Goal: Information Seeking & Learning: Find specific fact

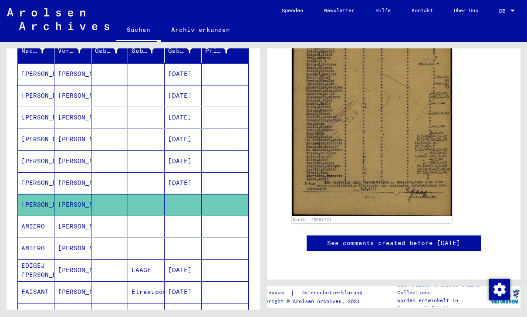
scroll to position [306, 0]
click at [106, 172] on mat-cell at bounding box center [110, 182] width 37 height 21
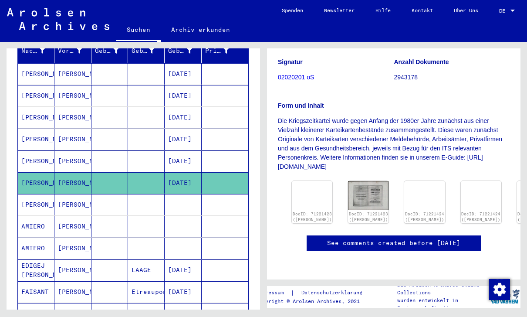
scroll to position [411, 0]
click at [115, 194] on mat-cell at bounding box center [110, 204] width 37 height 21
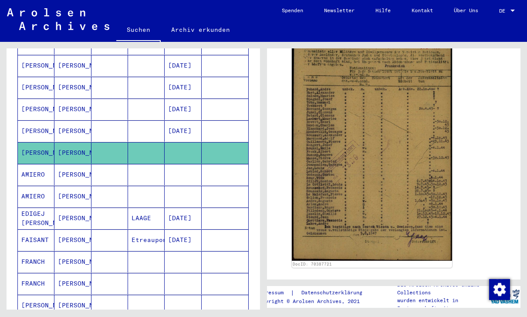
scroll to position [176, 0]
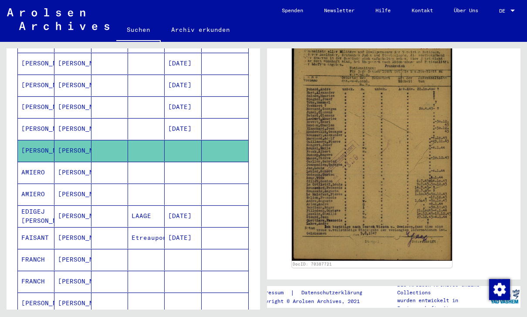
click at [34, 162] on mat-cell "AMIERO" at bounding box center [36, 172] width 37 height 21
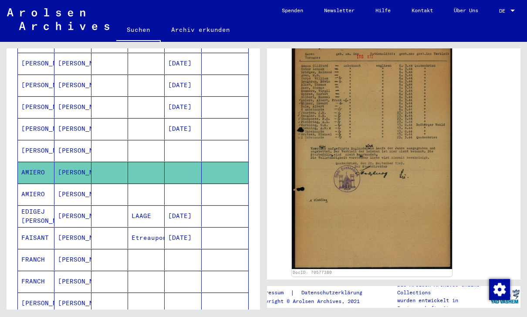
click at [29, 183] on mat-cell "AMIERO" at bounding box center [36, 193] width 37 height 21
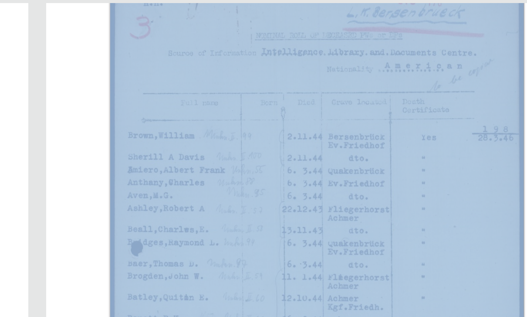
click at [261, 51] on img at bounding box center [372, 169] width 160 height 257
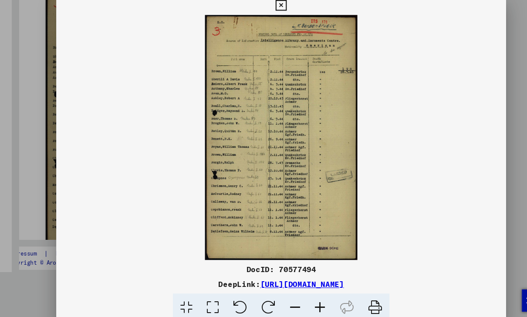
click at [261, 62] on div at bounding box center [263, 158] width 527 height 317
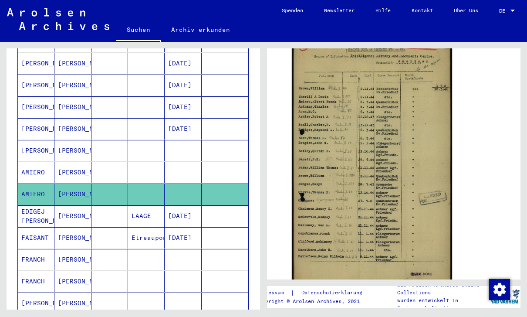
click at [112, 206] on mat-cell at bounding box center [110, 215] width 37 height 21
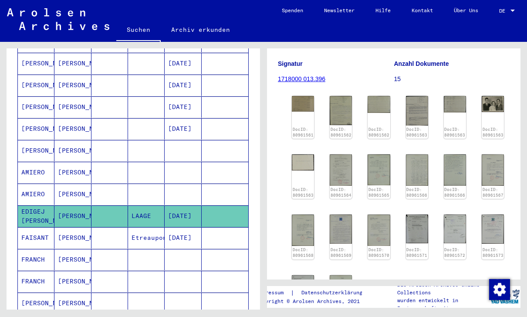
scroll to position [144, 0]
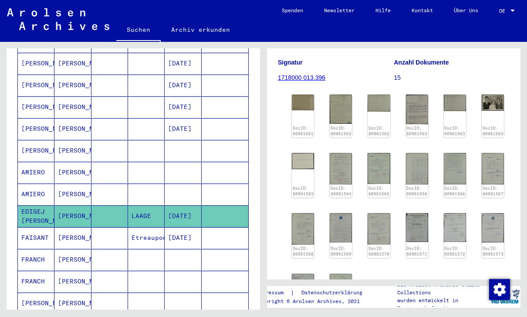
click at [261, 95] on img at bounding box center [493, 103] width 22 height 16
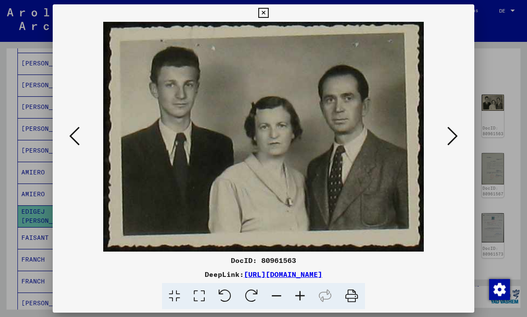
click at [261, 17] on icon at bounding box center [263, 13] width 10 height 10
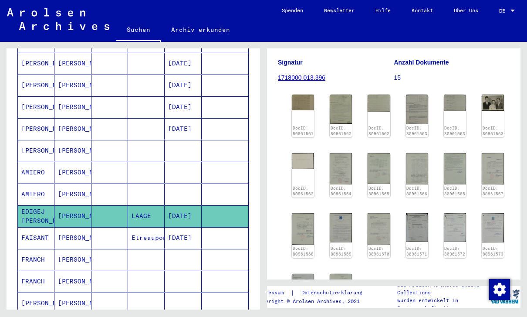
click at [261, 95] on img at bounding box center [303, 103] width 22 height 16
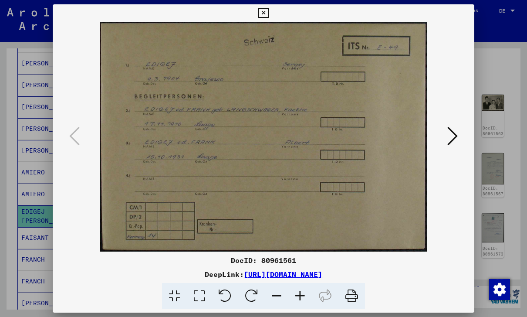
click at [261, 138] on icon at bounding box center [453, 136] width 10 height 21
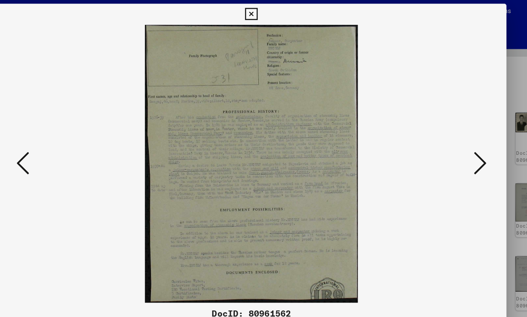
click at [261, 136] on icon at bounding box center [453, 136] width 10 height 21
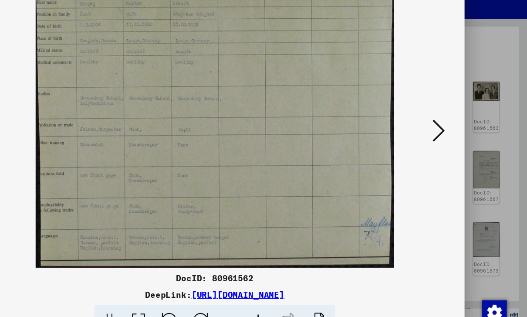
scroll to position [0, 0]
click at [261, 124] on button at bounding box center [453, 136] width 16 height 25
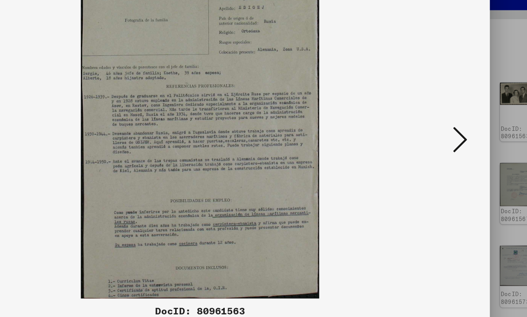
click at [261, 126] on icon at bounding box center [453, 136] width 10 height 21
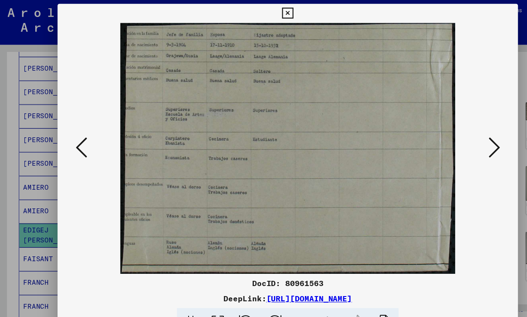
click at [261, 129] on icon at bounding box center [453, 136] width 10 height 21
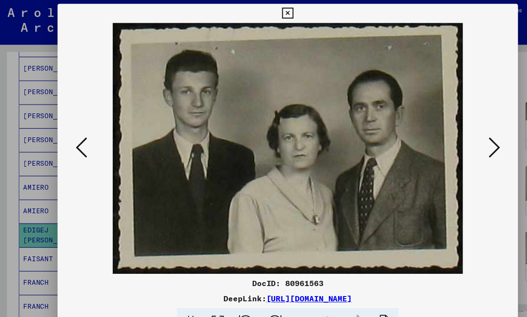
click at [261, 137] on icon at bounding box center [453, 136] width 10 height 21
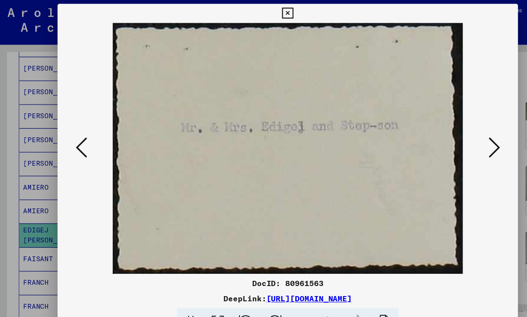
click at [261, 131] on icon at bounding box center [453, 136] width 10 height 21
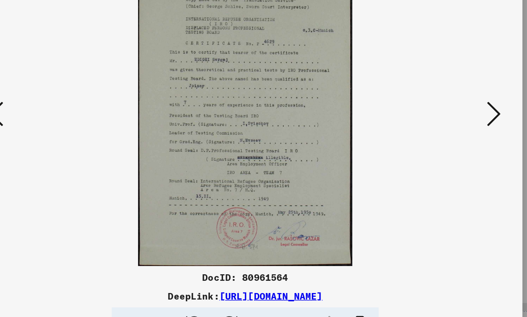
click at [261, 92] on img at bounding box center [263, 137] width 363 height 230
click at [261, 126] on icon at bounding box center [453, 136] width 10 height 21
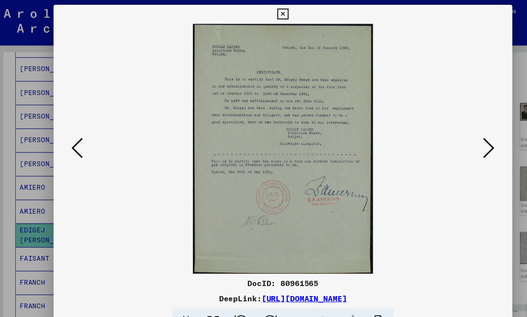
click at [261, 138] on icon at bounding box center [453, 136] width 10 height 21
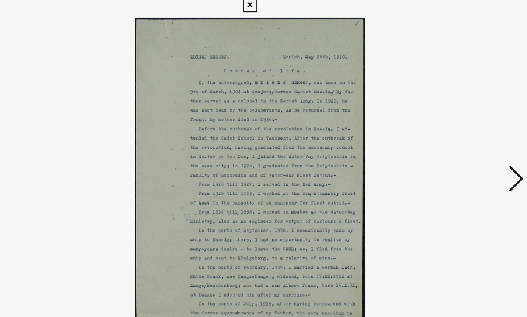
click at [261, 134] on button at bounding box center [453, 136] width 16 height 25
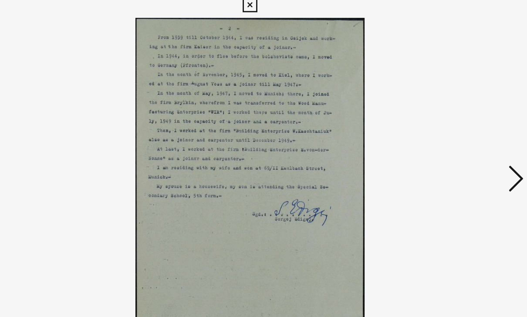
click at [261, 127] on img at bounding box center [263, 137] width 363 height 230
click at [261, 126] on button at bounding box center [453, 136] width 16 height 25
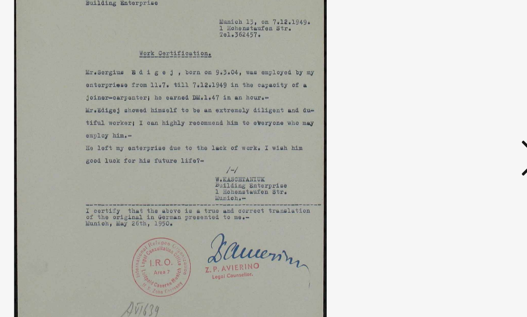
click at [261, 88] on img at bounding box center [263, 137] width 363 height 230
click at [261, 124] on button at bounding box center [453, 136] width 16 height 25
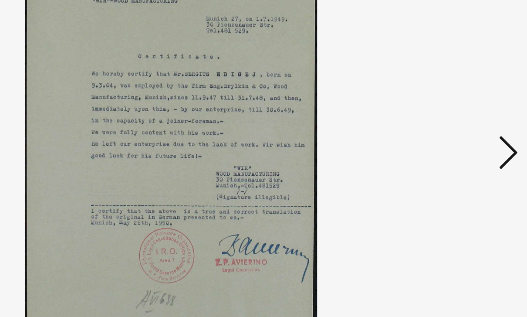
click at [261, 126] on icon at bounding box center [453, 136] width 10 height 21
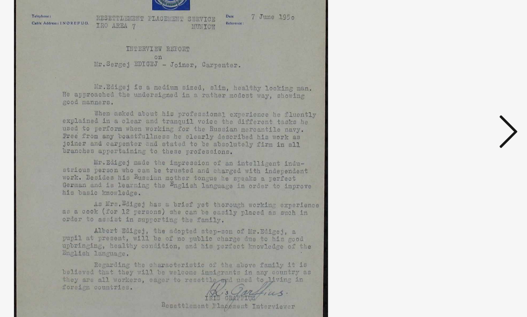
click at [261, 124] on button at bounding box center [453, 136] width 16 height 25
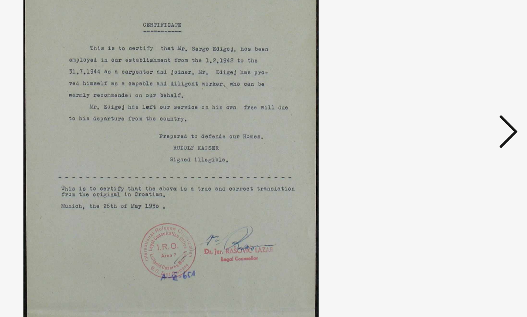
click at [261, 75] on img at bounding box center [263, 137] width 363 height 230
click at [261, 124] on button at bounding box center [453, 136] width 16 height 25
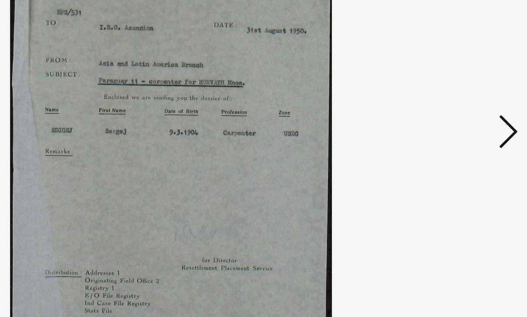
click at [261, 126] on icon at bounding box center [453, 136] width 10 height 21
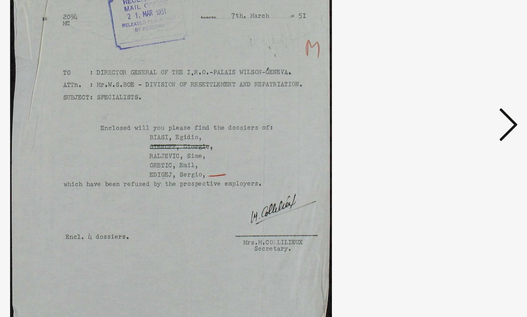
click at [261, 126] on icon at bounding box center [453, 136] width 10 height 21
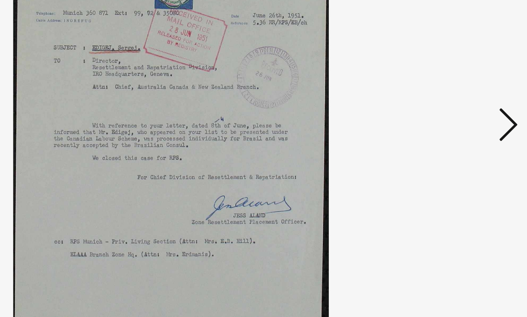
click at [261, 70] on img at bounding box center [263, 137] width 363 height 230
click at [261, 126] on icon at bounding box center [453, 136] width 10 height 21
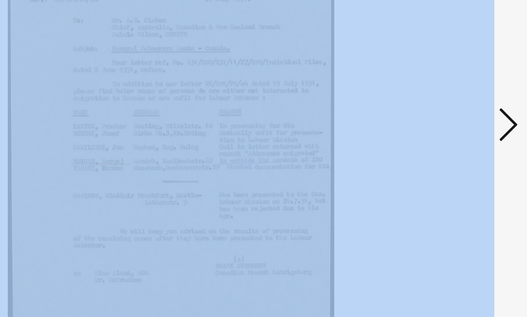
click at [261, 93] on img at bounding box center [263, 137] width 363 height 230
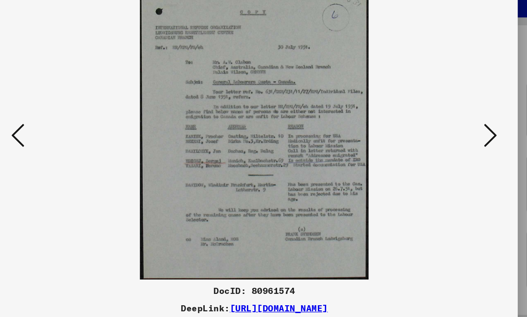
click at [261, 126] on icon at bounding box center [453, 136] width 10 height 21
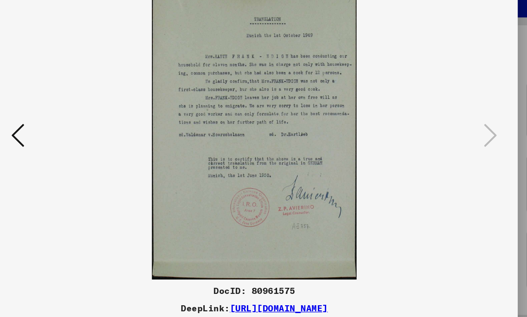
click at [261, 112] on div at bounding box center [264, 137] width 422 height 230
click at [261, 115] on div at bounding box center [264, 137] width 422 height 230
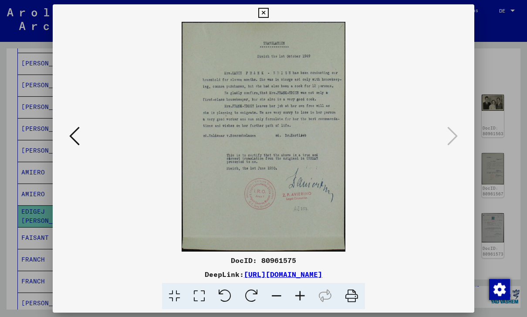
click at [261, 14] on icon at bounding box center [263, 13] width 10 height 10
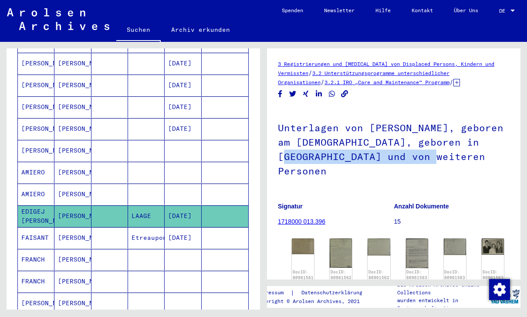
click at [261, 158] on h1 "Unterlagen von [PERSON_NAME], geboren am [DEMOGRAPHIC_DATA], geboren in [GEOGRA…" at bounding box center [394, 148] width 232 height 81
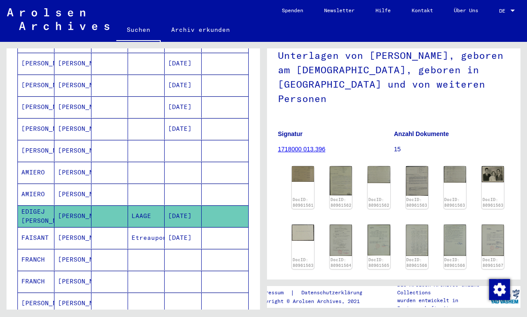
scroll to position [77, 0]
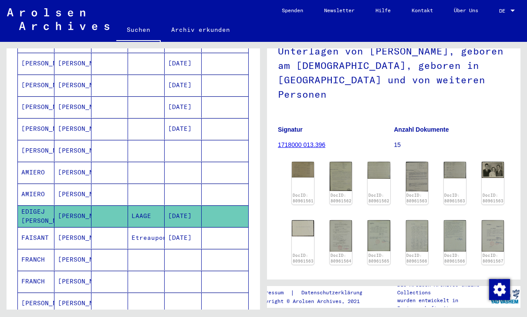
click at [261, 162] on div "DocID: 80961561" at bounding box center [303, 183] width 22 height 43
click at [261, 162] on img at bounding box center [303, 170] width 22 height 16
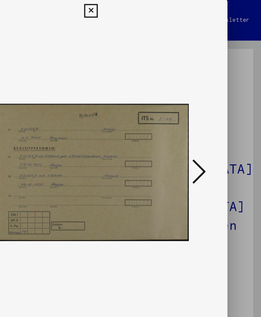
click at [208, 134] on icon at bounding box center [213, 131] width 10 height 21
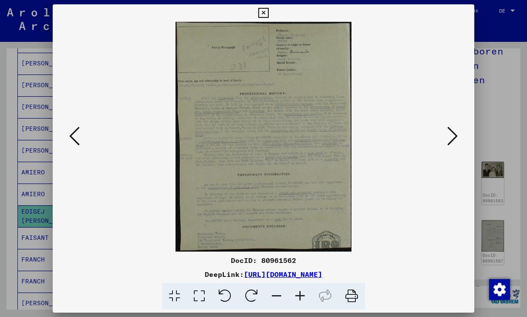
click at [261, 143] on div at bounding box center [264, 137] width 422 height 230
click at [261, 143] on icon at bounding box center [453, 136] width 10 height 21
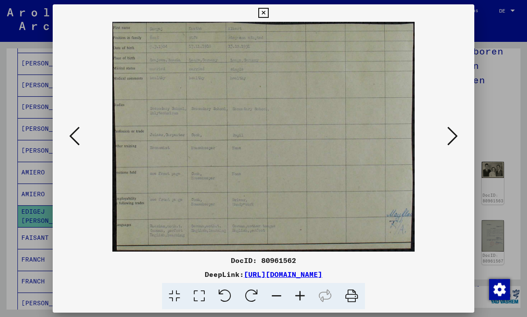
click at [261, 137] on icon at bounding box center [453, 136] width 10 height 21
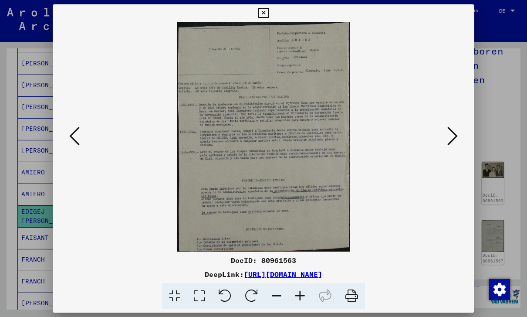
click at [261, 141] on icon at bounding box center [453, 136] width 10 height 21
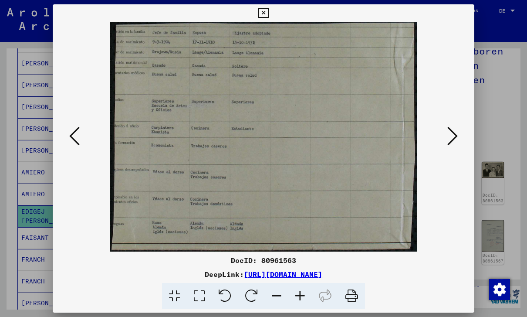
click at [261, 138] on icon at bounding box center [453, 136] width 10 height 21
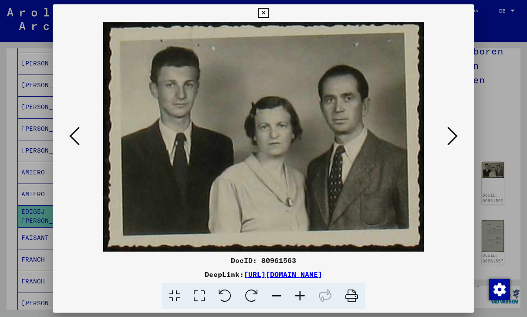
click at [261, 139] on icon at bounding box center [453, 136] width 10 height 21
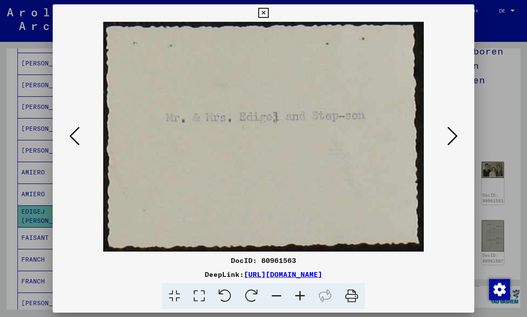
click at [261, 134] on button at bounding box center [453, 136] width 16 height 25
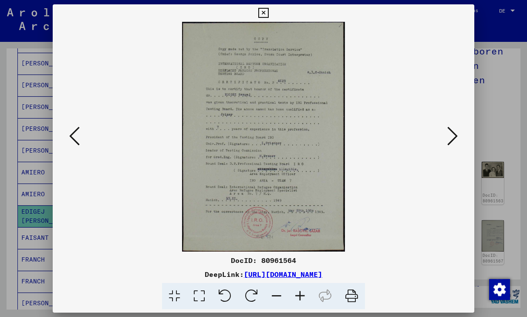
click at [261, 139] on icon at bounding box center [453, 136] width 10 height 21
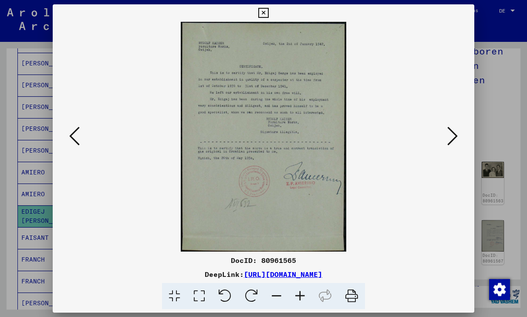
click at [261, 137] on icon at bounding box center [453, 136] width 10 height 21
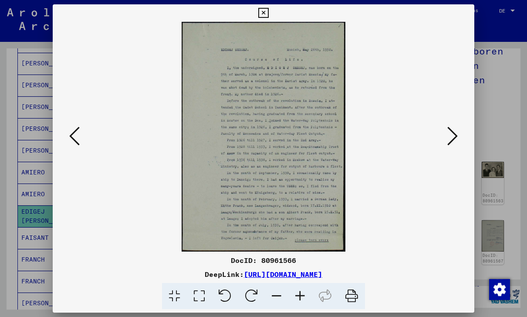
click at [261, 136] on button at bounding box center [453, 136] width 16 height 25
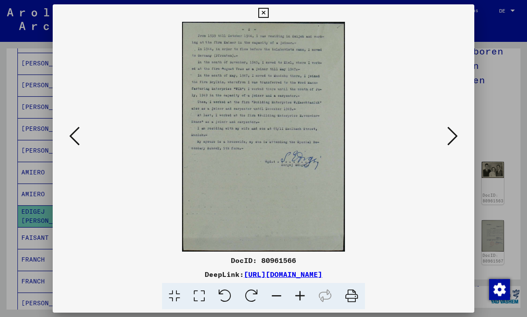
click at [261, 137] on button at bounding box center [453, 136] width 16 height 25
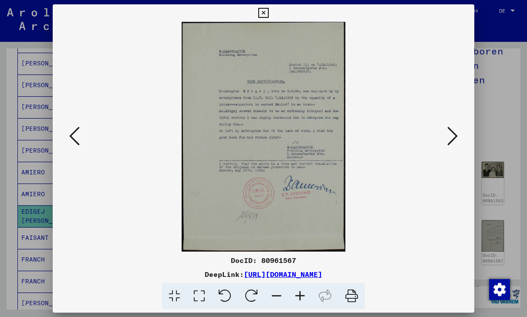
click at [261, 131] on icon at bounding box center [453, 136] width 10 height 21
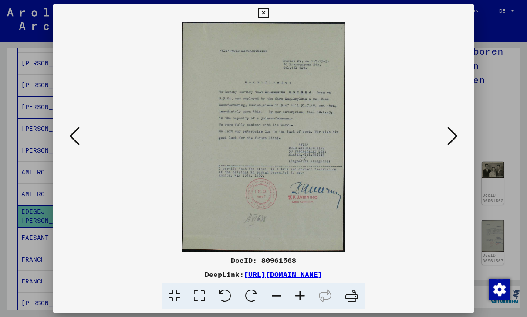
click at [80, 132] on button at bounding box center [75, 136] width 16 height 25
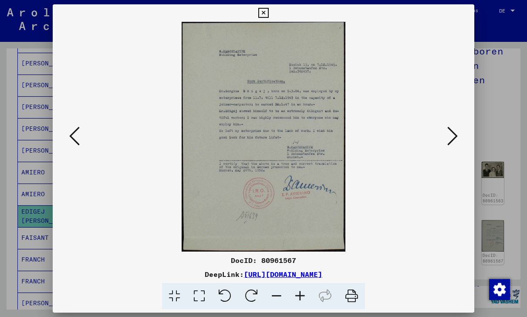
click at [261, 137] on button at bounding box center [453, 136] width 16 height 25
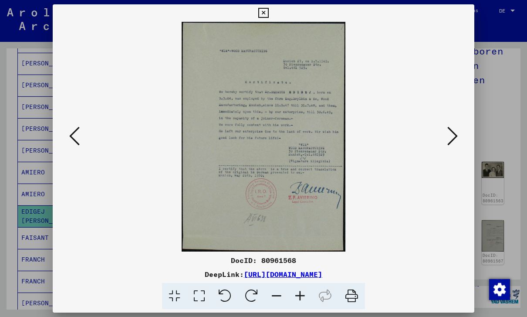
click at [261, 139] on icon at bounding box center [453, 136] width 10 height 21
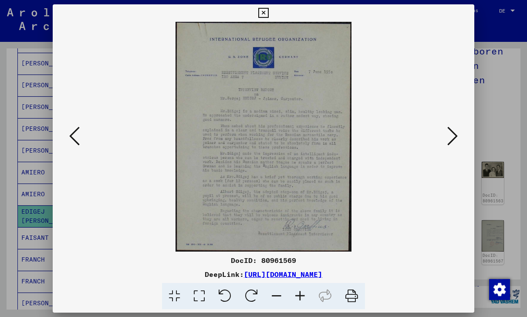
click at [261, 136] on button at bounding box center [453, 136] width 16 height 25
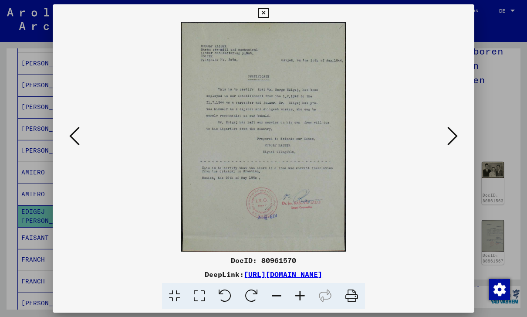
click at [261, 138] on icon at bounding box center [453, 136] width 10 height 21
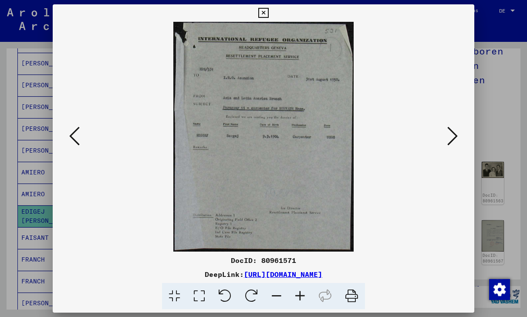
click at [261, 138] on button at bounding box center [453, 136] width 16 height 25
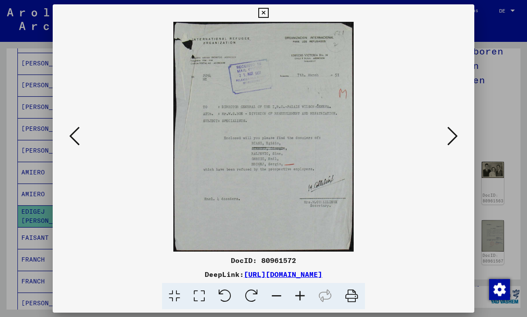
click at [261, 133] on button at bounding box center [453, 136] width 16 height 25
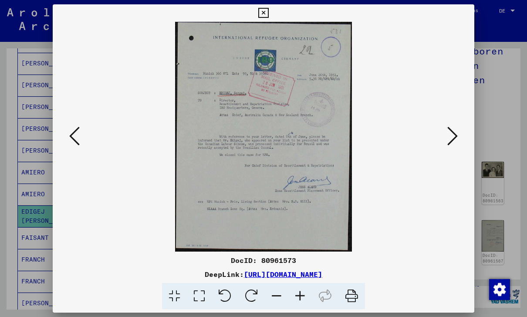
click at [261, 130] on icon at bounding box center [453, 136] width 10 height 21
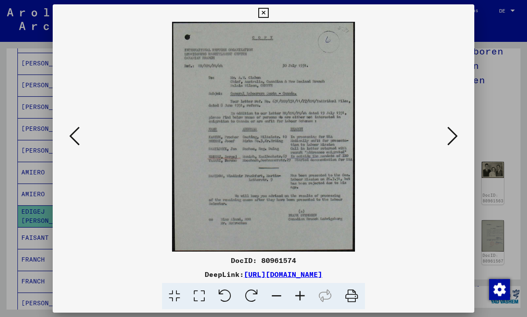
click at [261, 138] on icon at bounding box center [453, 136] width 10 height 21
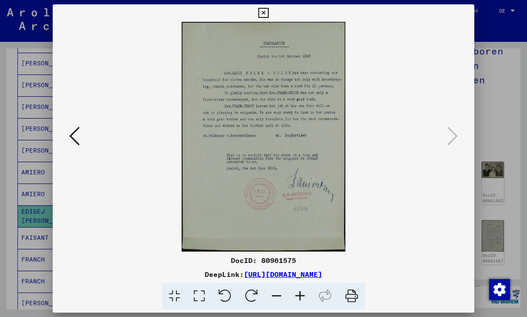
click at [261, 150] on div at bounding box center [264, 137] width 422 height 230
click at [261, 15] on icon at bounding box center [263, 13] width 10 height 10
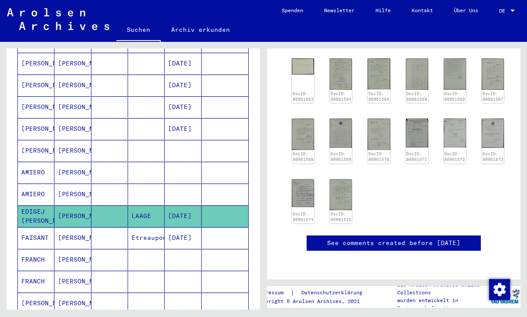
scroll to position [366, 0]
click at [261, 235] on div "See comments created before [DATE]" at bounding box center [394, 242] width 174 height 15
click at [261, 238] on link "See comments created before [DATE]" at bounding box center [393, 242] width 133 height 9
click at [236, 227] on mat-cell at bounding box center [225, 237] width 47 height 21
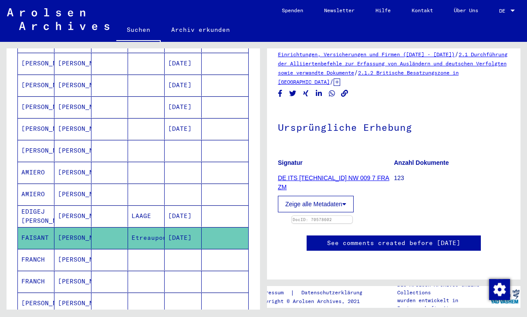
scroll to position [189, 0]
click at [261, 216] on img at bounding box center [322, 216] width 61 height 0
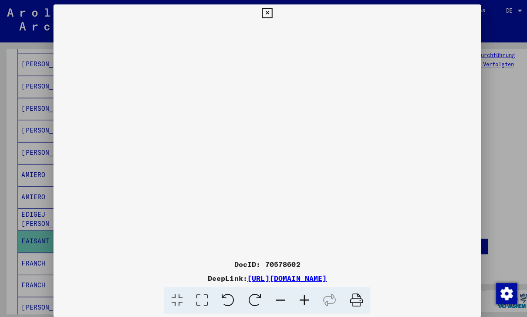
click at [261, 55] on div at bounding box center [263, 158] width 527 height 317
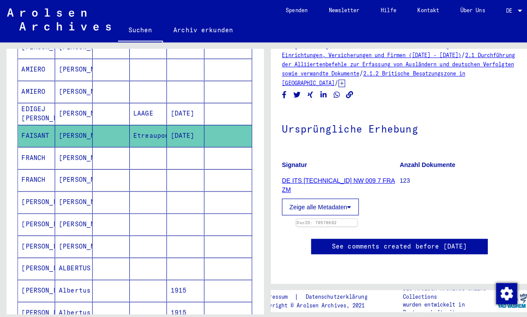
scroll to position [281, 0]
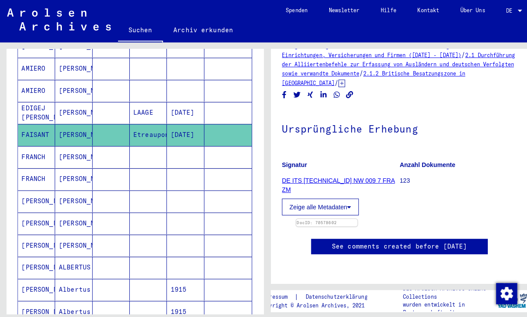
click at [153, 188] on mat-cell at bounding box center [146, 198] width 37 height 21
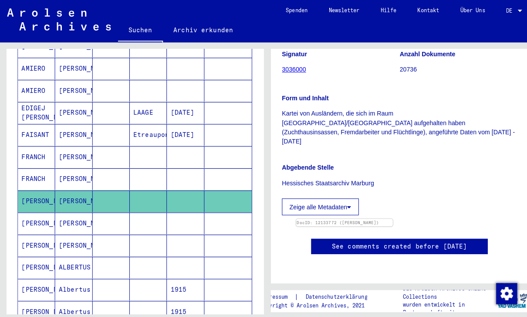
scroll to position [241, 0]
click at [112, 210] on mat-cell at bounding box center [110, 220] width 37 height 21
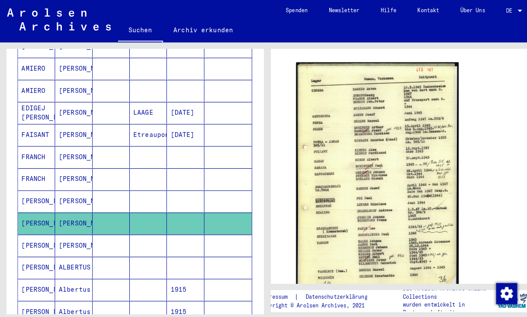
scroll to position [168, 0]
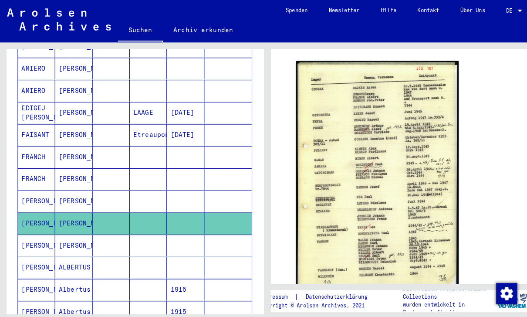
click at [261, 109] on img at bounding box center [372, 173] width 160 height 226
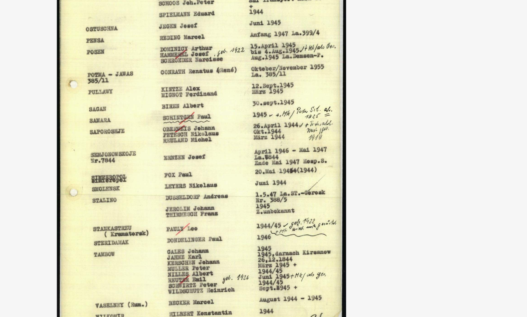
scroll to position [19, 0]
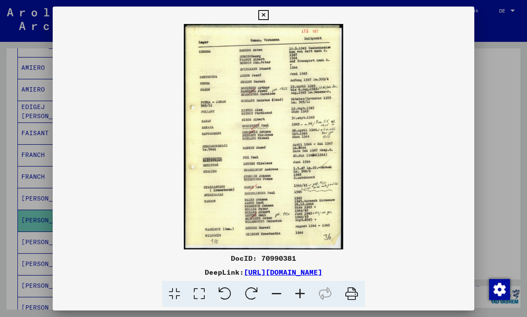
click at [261, 20] on button at bounding box center [263, 15] width 15 height 17
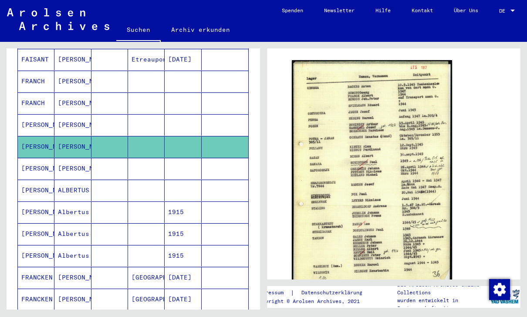
scroll to position [357, 0]
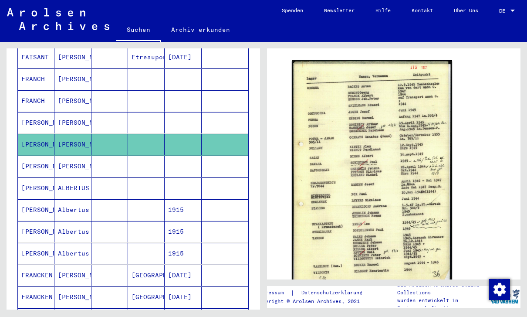
click at [197, 199] on mat-cell "1915" at bounding box center [183, 209] width 37 height 21
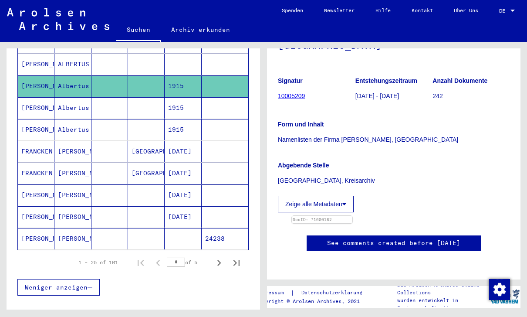
scroll to position [482, 0]
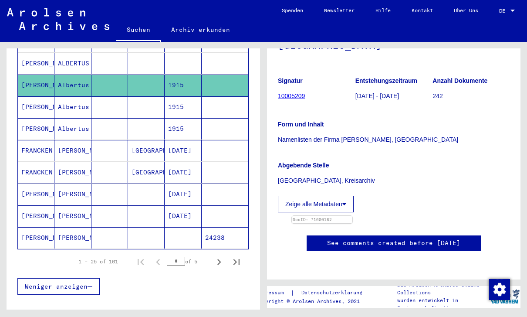
click at [234, 183] on mat-cell at bounding box center [225, 193] width 47 height 21
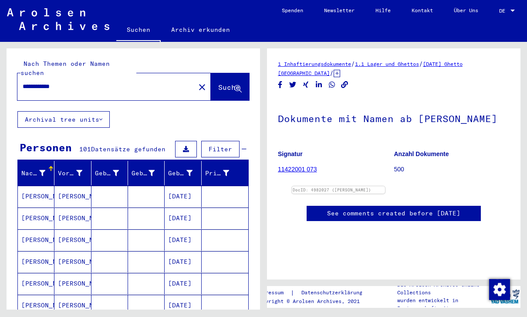
click at [86, 49] on div "**********" at bounding box center [134, 79] width 254 height 63
click at [89, 60] on mat-label "Nach Themen oder Namen suchen" at bounding box center [64, 68] width 89 height 17
click at [90, 77] on div "**********" at bounding box center [103, 87] width 173 height 20
click at [157, 82] on input "**********" at bounding box center [106, 86] width 167 height 9
click at [154, 77] on div "**********" at bounding box center [103, 87] width 173 height 20
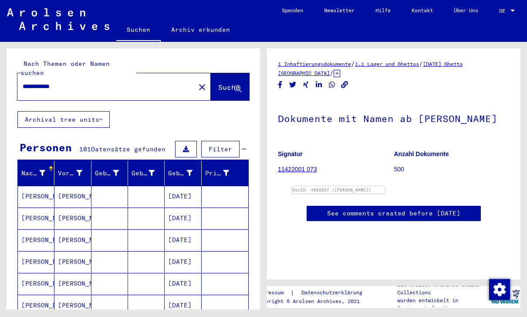
click at [140, 73] on div "**********" at bounding box center [113, 86] width 193 height 27
click at [136, 82] on input "**********" at bounding box center [106, 86] width 167 height 9
click at [125, 59] on div "Nach Themen oder Namen suchen" at bounding box center [78, 68] width 116 height 18
click at [89, 77] on div "**********" at bounding box center [103, 87] width 173 height 20
click at [91, 60] on mat-label "Nach Themen oder Namen suchen" at bounding box center [64, 68] width 89 height 17
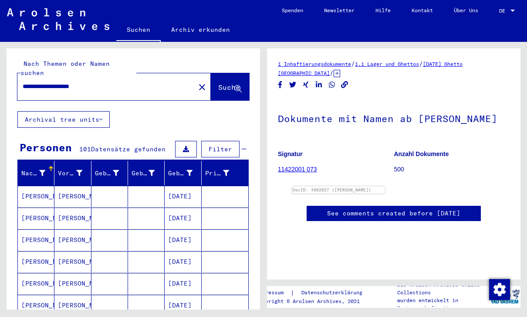
click at [109, 82] on input "**********" at bounding box center [106, 86] width 167 height 9
click at [77, 82] on input "**********" at bounding box center [106, 86] width 167 height 9
paste input "**********"
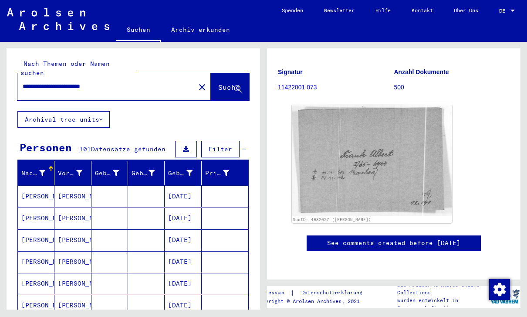
click at [225, 73] on button "Suche" at bounding box center [230, 86] width 38 height 27
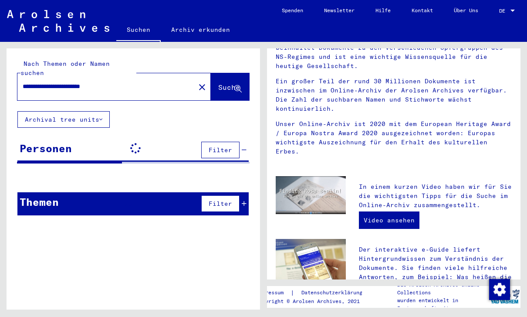
scroll to position [112, 0]
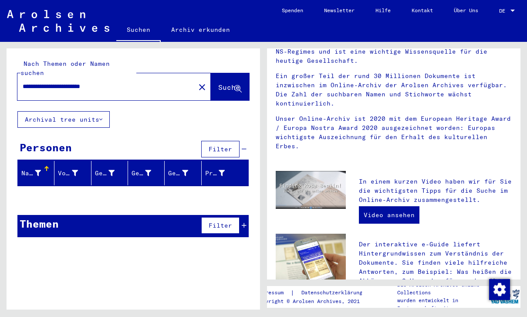
click at [49, 166] on div at bounding box center [46, 166] width 5 height 1
click at [38, 120] on div "**********" at bounding box center [134, 146] width 254 height 196
click at [32, 111] on button "Archival tree units" at bounding box center [63, 119] width 92 height 17
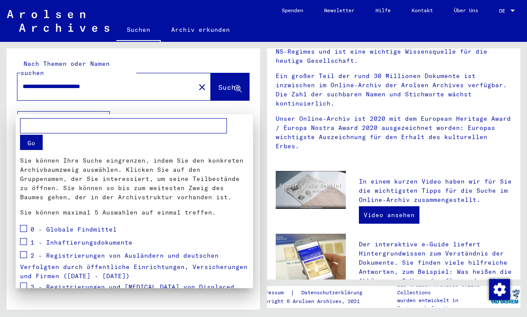
click at [36, 110] on div at bounding box center [263, 158] width 527 height 317
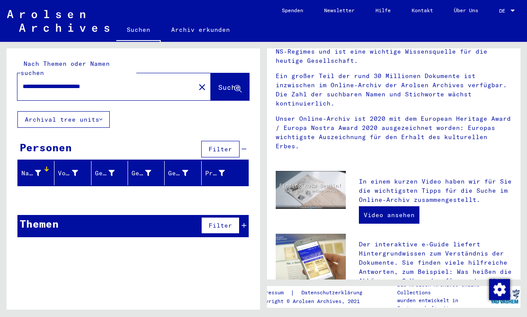
click at [246, 218] on div "Filter" at bounding box center [223, 225] width 48 height 21
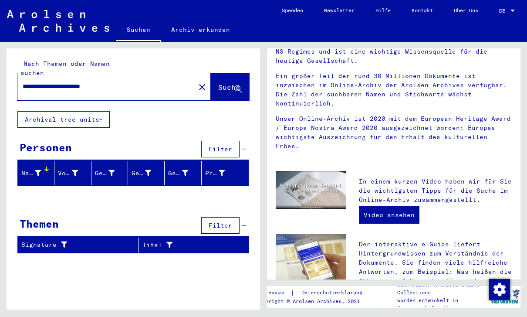
click at [110, 238] on div "Signature" at bounding box center [79, 245] width 117 height 14
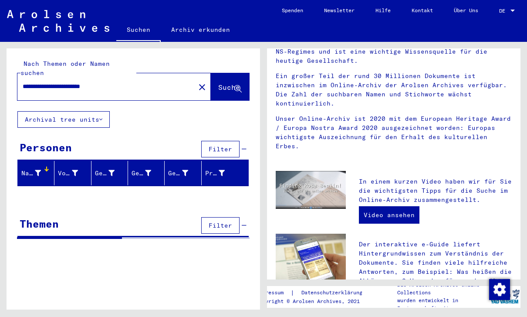
click at [139, 193] on div at bounding box center [134, 198] width 254 height 11
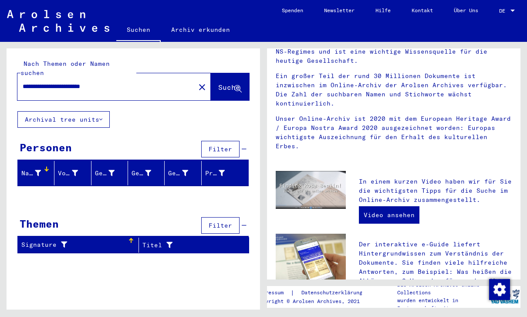
click at [89, 82] on input "**********" at bounding box center [104, 86] width 162 height 9
click at [90, 82] on input "**********" at bounding box center [104, 86] width 162 height 9
click at [221, 83] on span "Suche" at bounding box center [229, 87] width 22 height 9
click at [154, 82] on input "**********" at bounding box center [104, 86] width 162 height 9
click at [155, 85] on div "**********" at bounding box center [113, 86] width 193 height 27
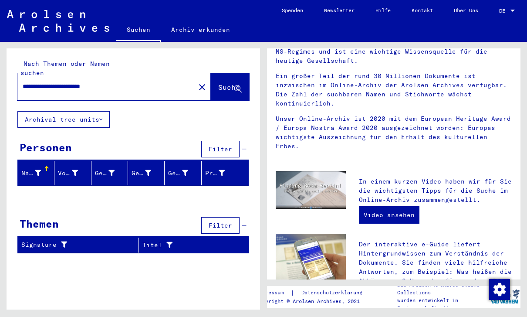
click at [122, 82] on input "**********" at bounding box center [104, 86] width 162 height 9
click at [105, 82] on input "**********" at bounding box center [104, 86] width 162 height 9
click at [109, 82] on input "**********" at bounding box center [104, 86] width 162 height 9
click at [77, 82] on input "**********" at bounding box center [104, 86] width 162 height 9
paste input "*********"
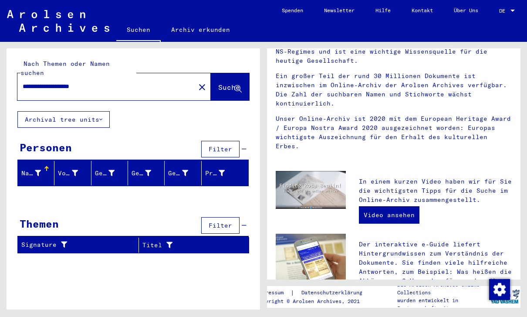
click at [228, 85] on button "Suche" at bounding box center [230, 86] width 38 height 27
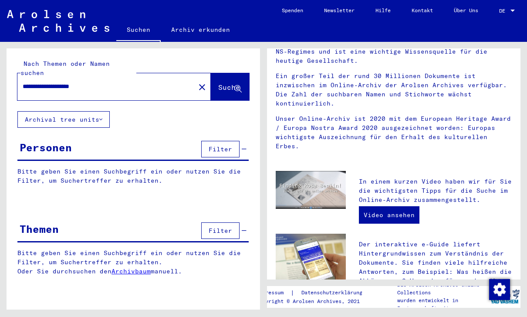
click at [230, 83] on span "Suche" at bounding box center [229, 87] width 22 height 9
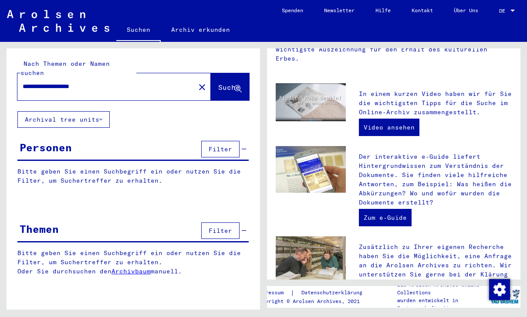
scroll to position [200, 0]
click at [220, 167] on p "Bitte geben Sie einen Suchbegriff ein oder nutzen Sie die Filter, um Suchertref…" at bounding box center [132, 176] width 231 height 18
click at [226, 83] on span "Suche" at bounding box center [229, 87] width 22 height 9
click at [80, 111] on button "Archival tree units" at bounding box center [63, 119] width 92 height 17
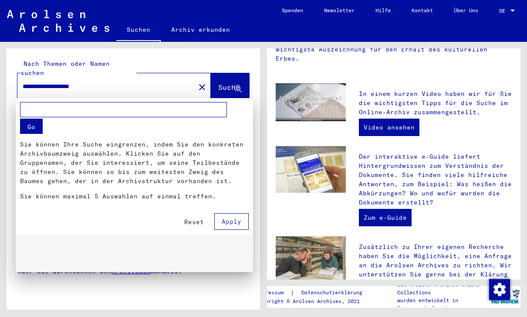
click at [176, 91] on div at bounding box center [263, 158] width 527 height 317
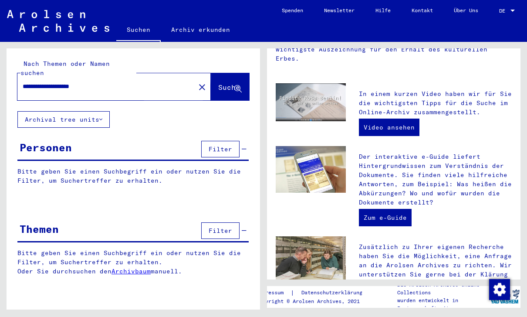
click at [211, 73] on button "Suche" at bounding box center [230, 86] width 38 height 27
click at [222, 83] on span "Suche" at bounding box center [229, 87] width 22 height 9
click at [223, 83] on span "Suche" at bounding box center [229, 87] width 22 height 9
click at [100, 82] on input "**********" at bounding box center [104, 86] width 162 height 9
type input "**********"
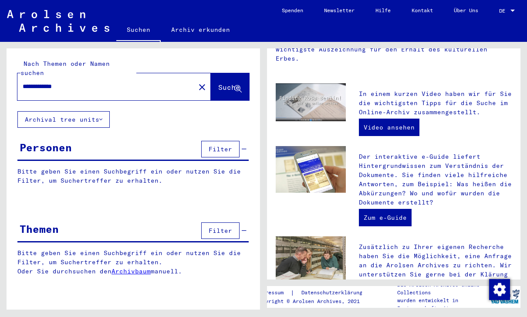
click at [221, 83] on span "Suche" at bounding box center [229, 87] width 22 height 9
click at [224, 83] on span "Suche" at bounding box center [229, 87] width 22 height 9
click at [221, 83] on span "Suche" at bounding box center [229, 87] width 22 height 9
click at [225, 83] on span "Suche" at bounding box center [229, 87] width 22 height 9
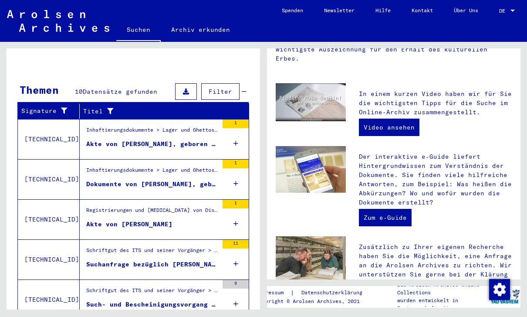
scroll to position [265, 0]
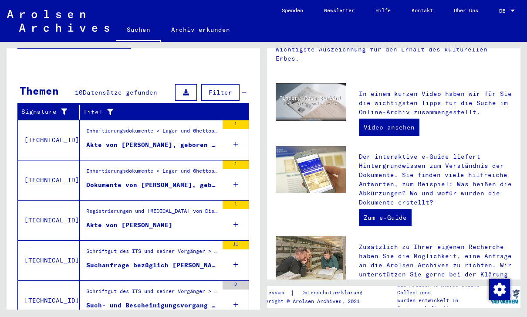
click at [90, 127] on div "Inhaftierungsdokumente > Lager und Ghettos > Konzentrationslager [GEOGRAPHIC_DA…" at bounding box center [152, 133] width 132 height 12
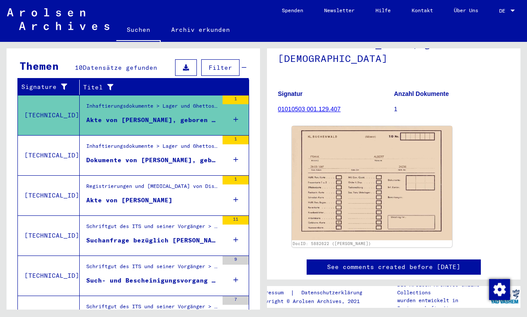
scroll to position [132, 0]
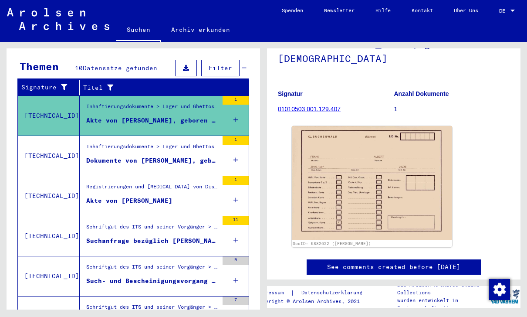
click at [51, 141] on mat-cell "[PERSON_NAME]" at bounding box center [36, 151] width 37 height 21
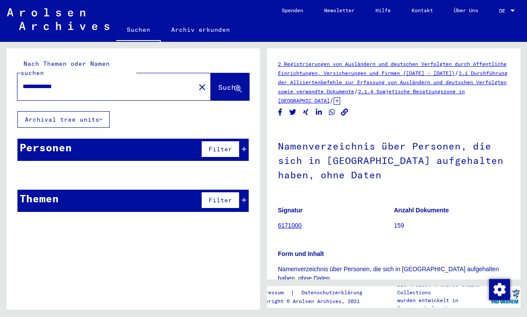
scroll to position [36, 0]
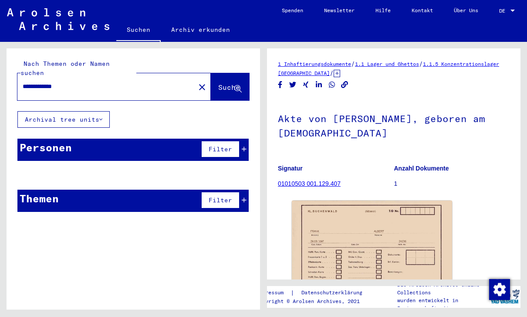
click at [64, 139] on div "Personen" at bounding box center [46, 147] width 52 height 16
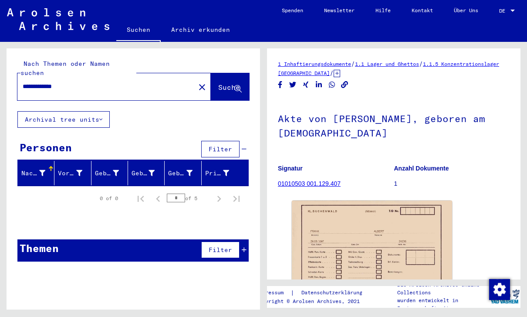
click at [137, 245] on div "Themen Filter" at bounding box center [132, 250] width 231 height 22
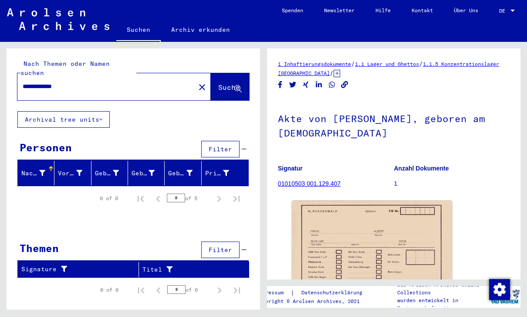
click at [227, 83] on span "Suche" at bounding box center [229, 87] width 22 height 9
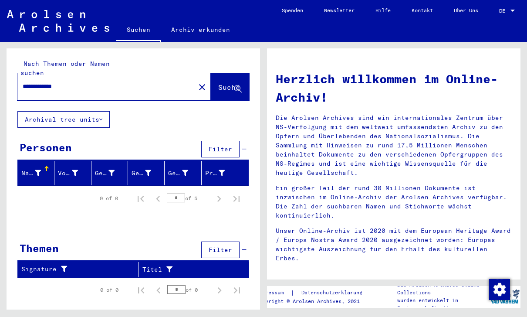
click at [233, 83] on span "Suche" at bounding box center [229, 87] width 22 height 9
click at [219, 83] on span "Suche" at bounding box center [229, 87] width 22 height 9
click at [221, 83] on span "Suche" at bounding box center [229, 87] width 22 height 9
click at [197, 82] on mat-icon "close" at bounding box center [202, 87] width 10 height 10
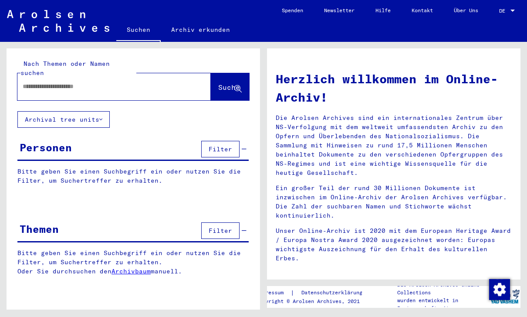
type input "**********"
click at [176, 87] on div "**********" at bounding box center [113, 86] width 193 height 27
click at [174, 75] on div "**********" at bounding box center [113, 86] width 193 height 27
